Goal: Browse casually

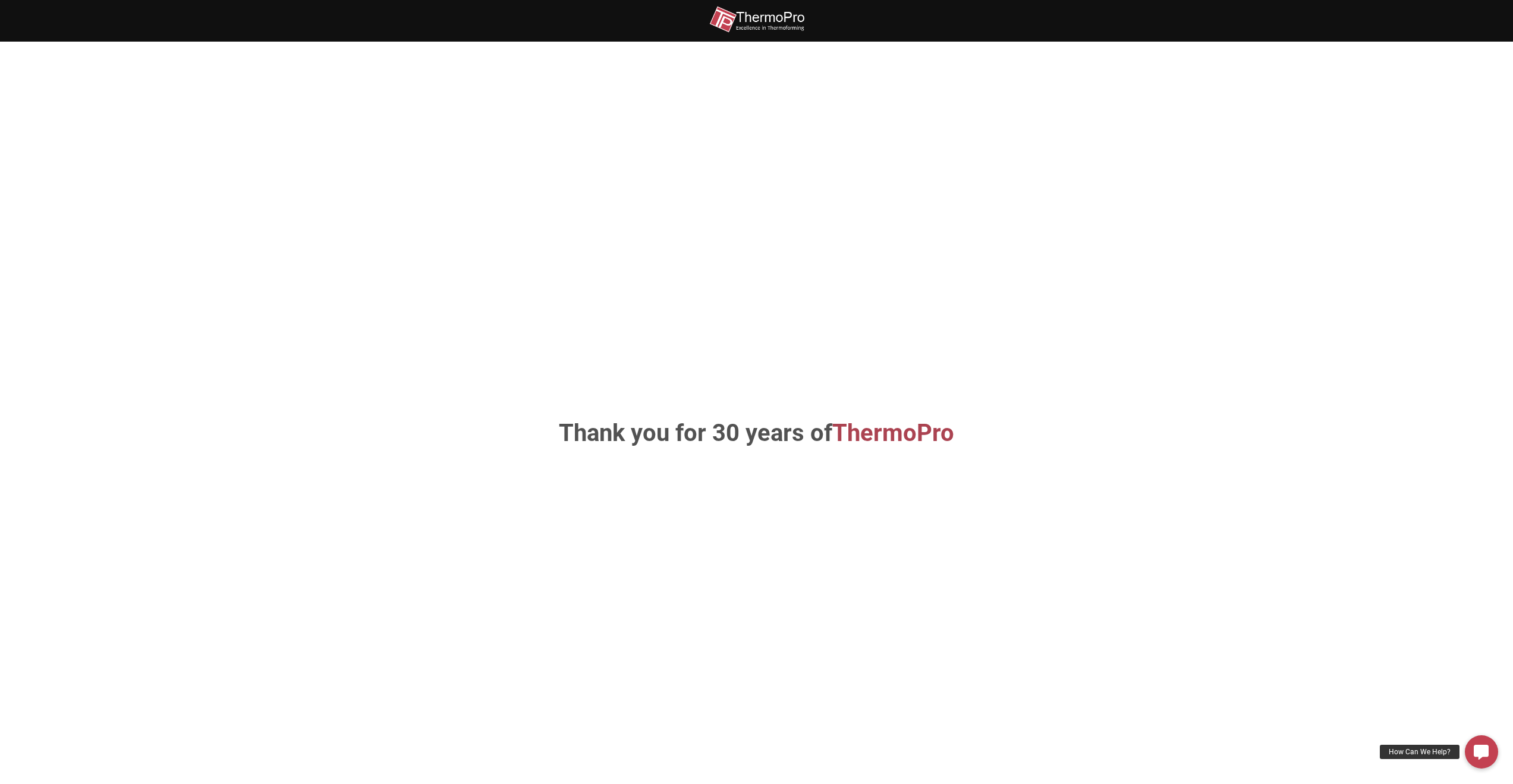
click at [798, 19] on img at bounding box center [756, 19] width 95 height 27
click at [865, 434] on span "ThermoPro" at bounding box center [893, 433] width 122 height 28
click at [723, 442] on h1 "Thank you for 30 years of ThermoPro" at bounding box center [756, 433] width 624 height 24
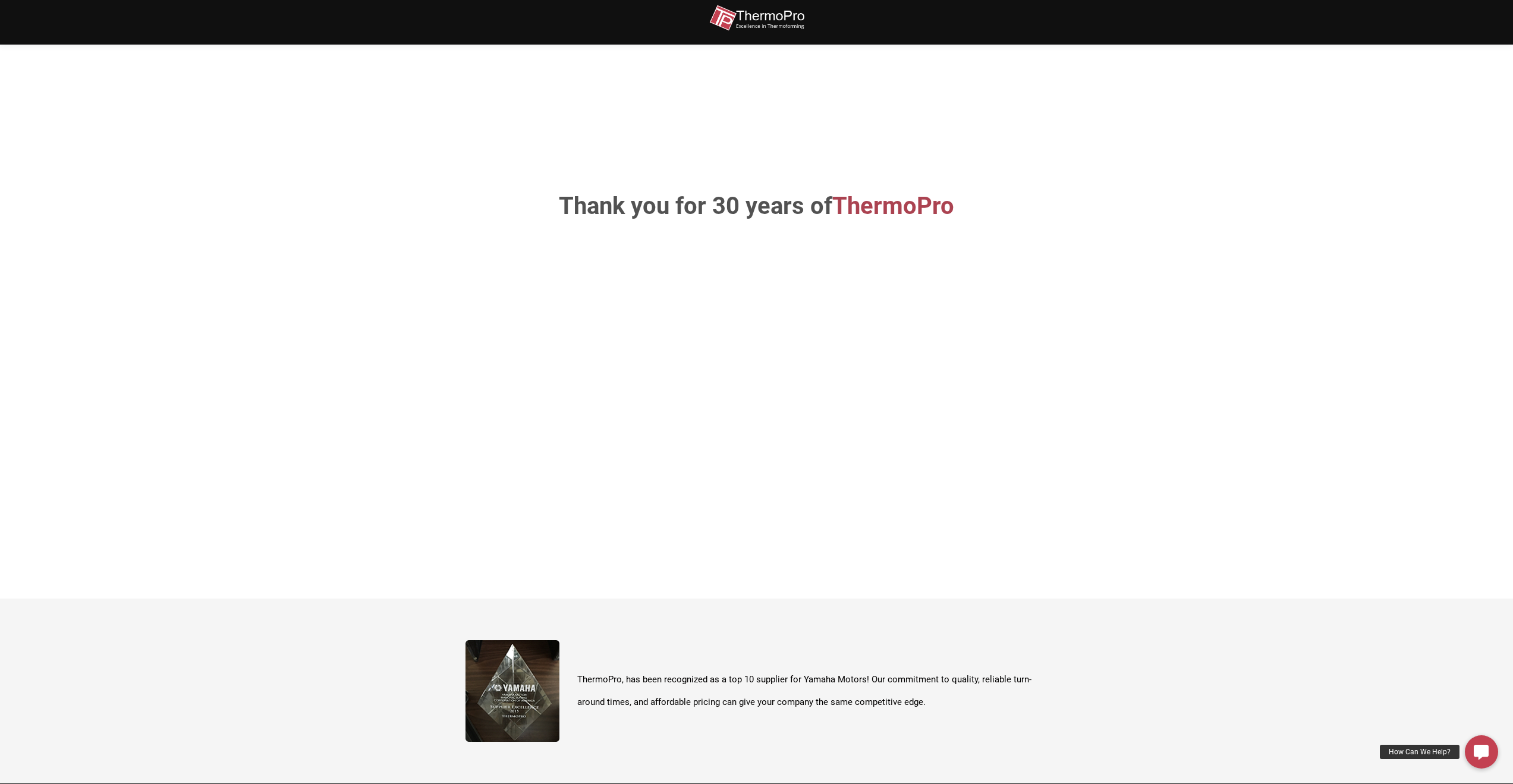
scroll to position [421, 0]
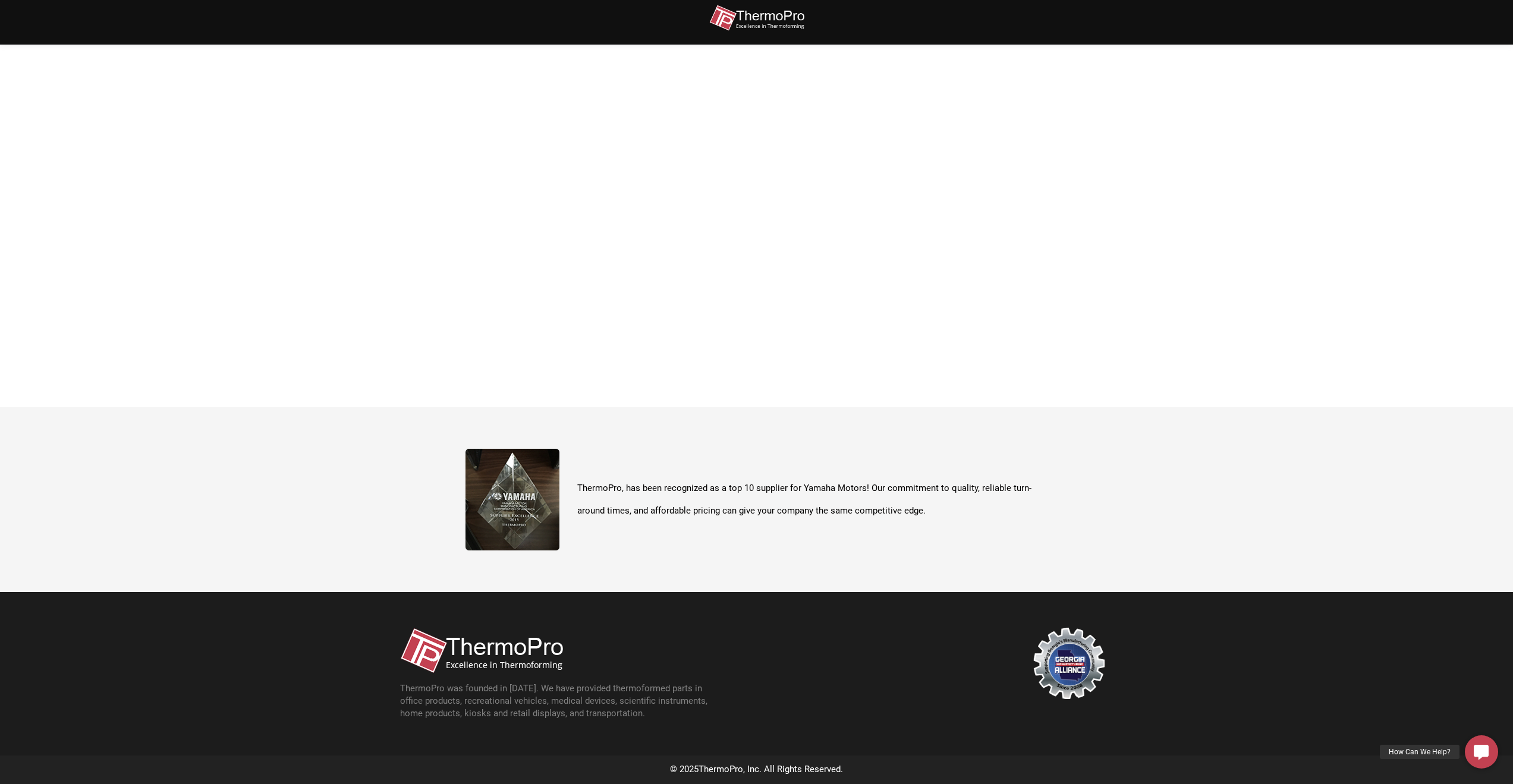
click at [479, 650] on img at bounding box center [482, 650] width 163 height 45
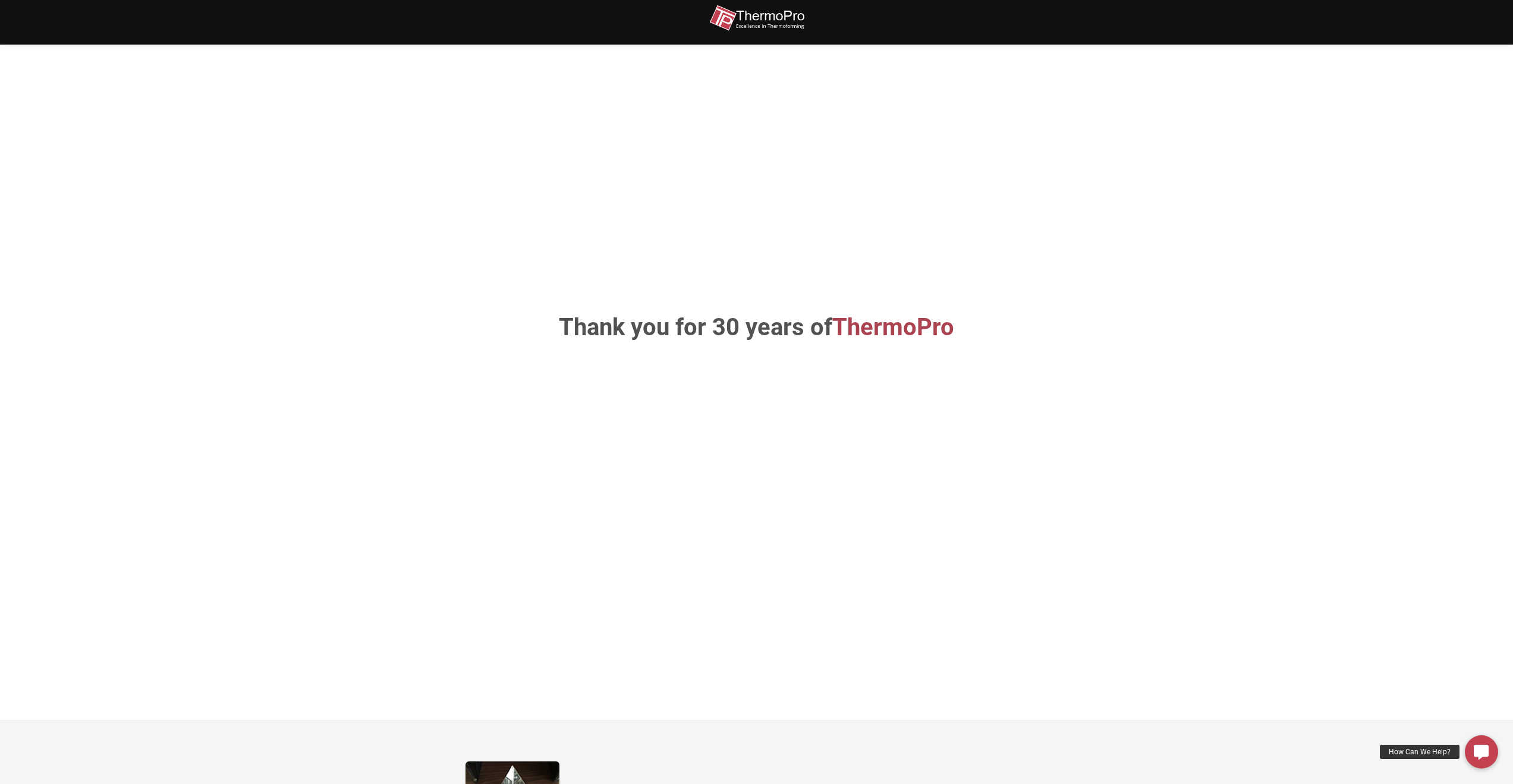
scroll to position [0, 0]
